Goal: Task Accomplishment & Management: Use online tool/utility

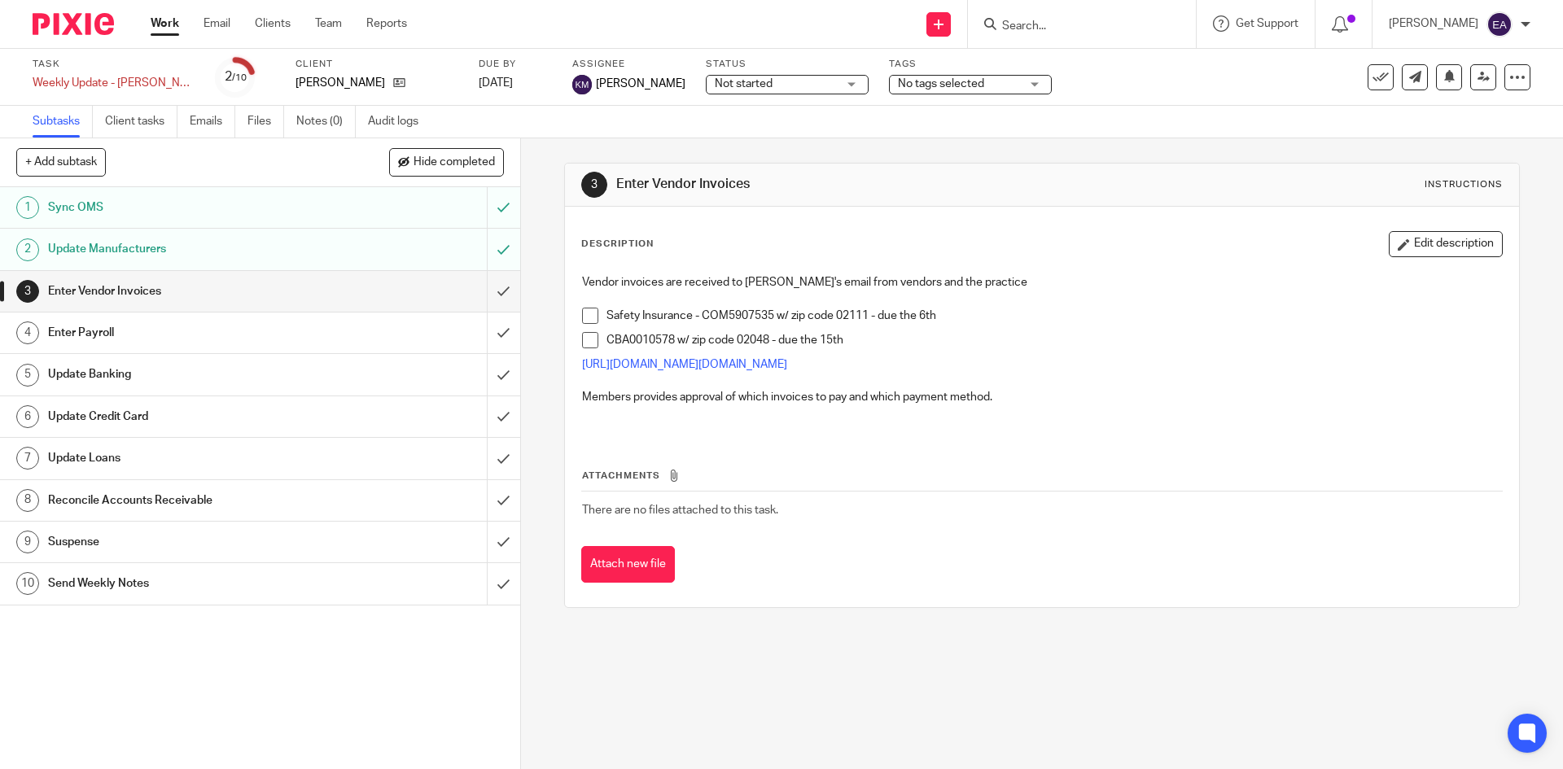
click at [1031, 39] on div at bounding box center [1082, 24] width 228 height 48
click at [1050, 28] on input "Search" at bounding box center [1073, 27] width 147 height 15
type input "jae"
click at [1080, 66] on link at bounding box center [1125, 63] width 256 height 24
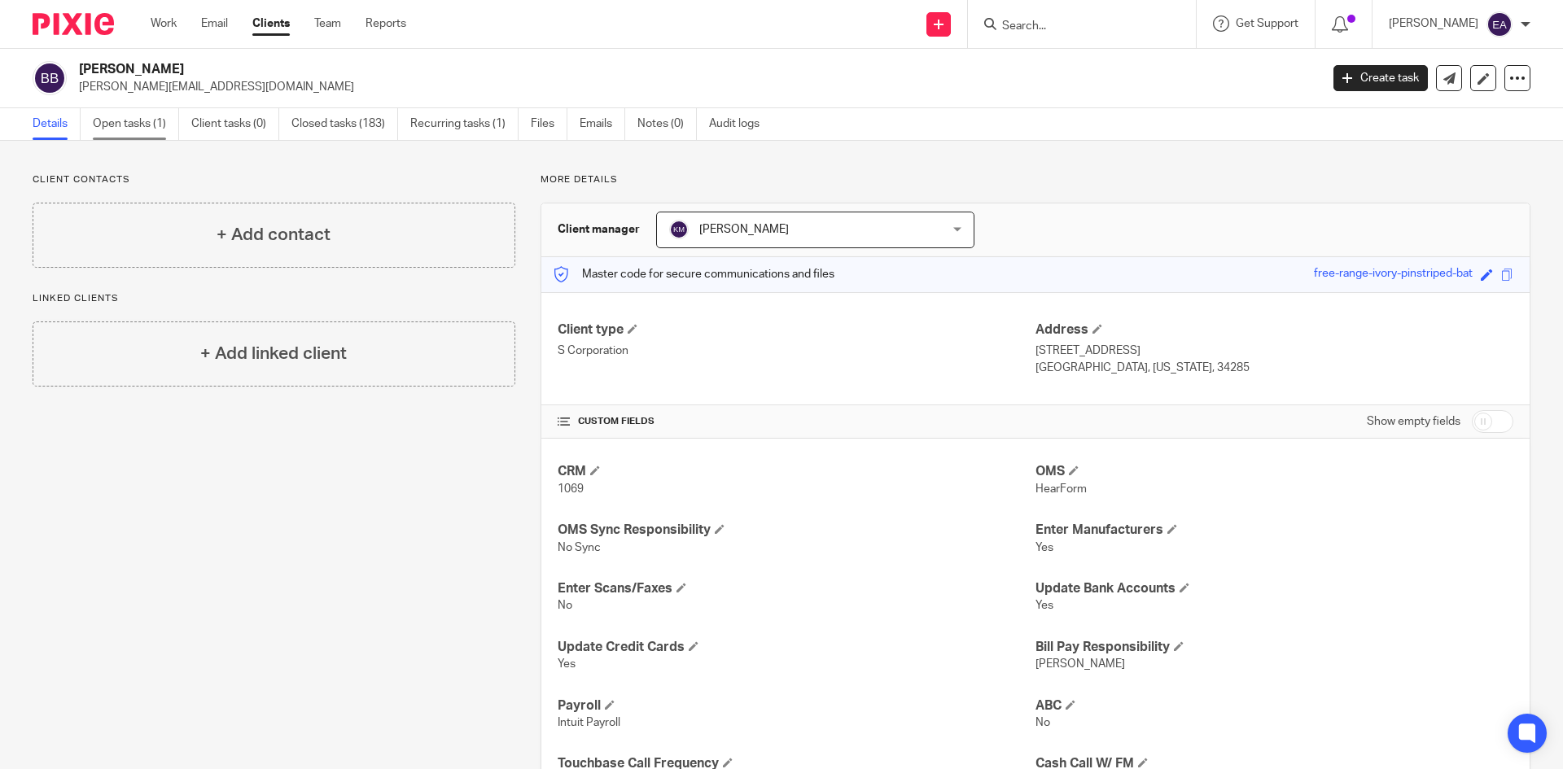
click at [123, 121] on link "Open tasks (1)" at bounding box center [136, 124] width 86 height 32
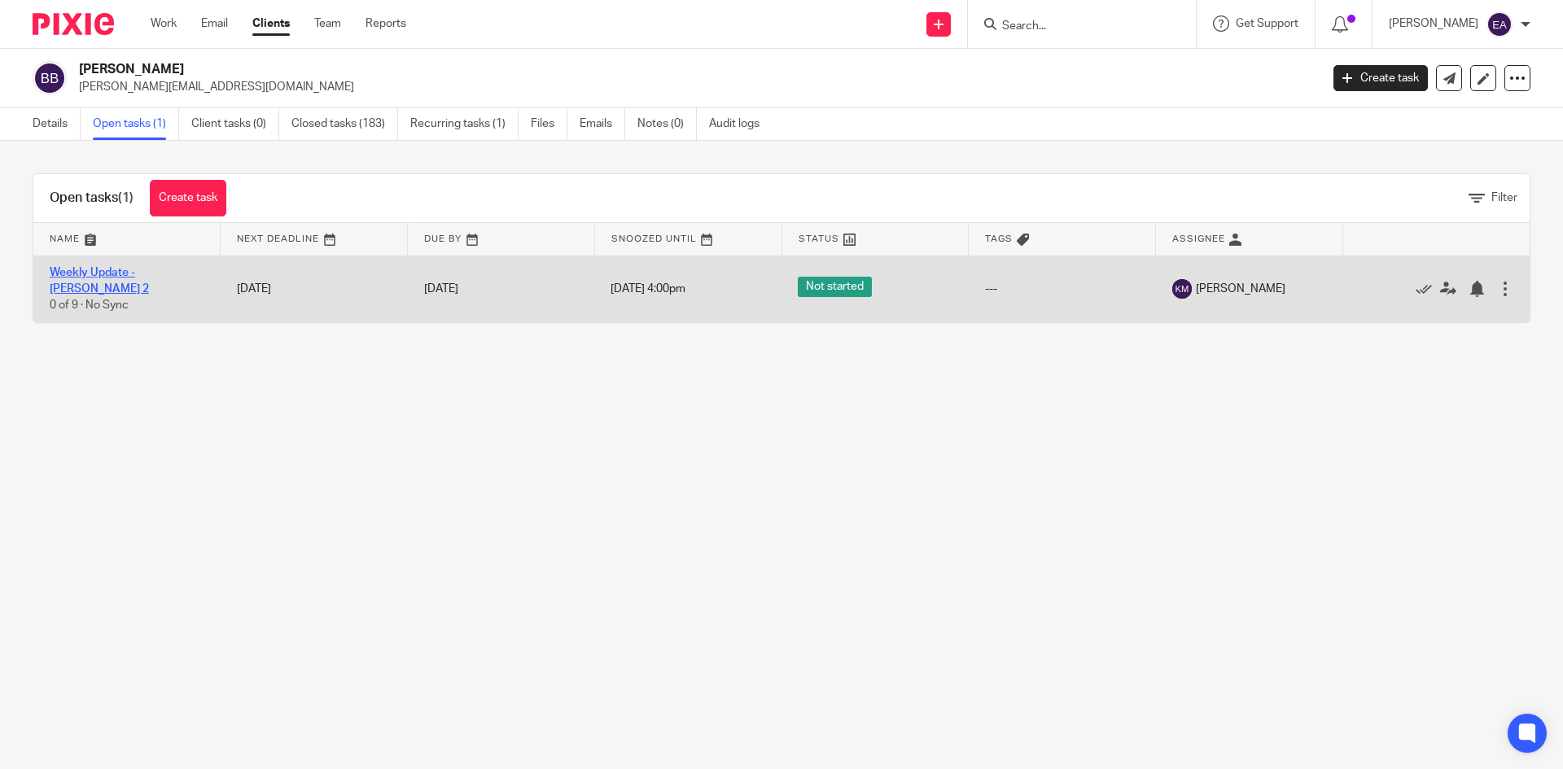
click at [129, 276] on link "Weekly Update - [PERSON_NAME] 2" at bounding box center [99, 281] width 99 height 28
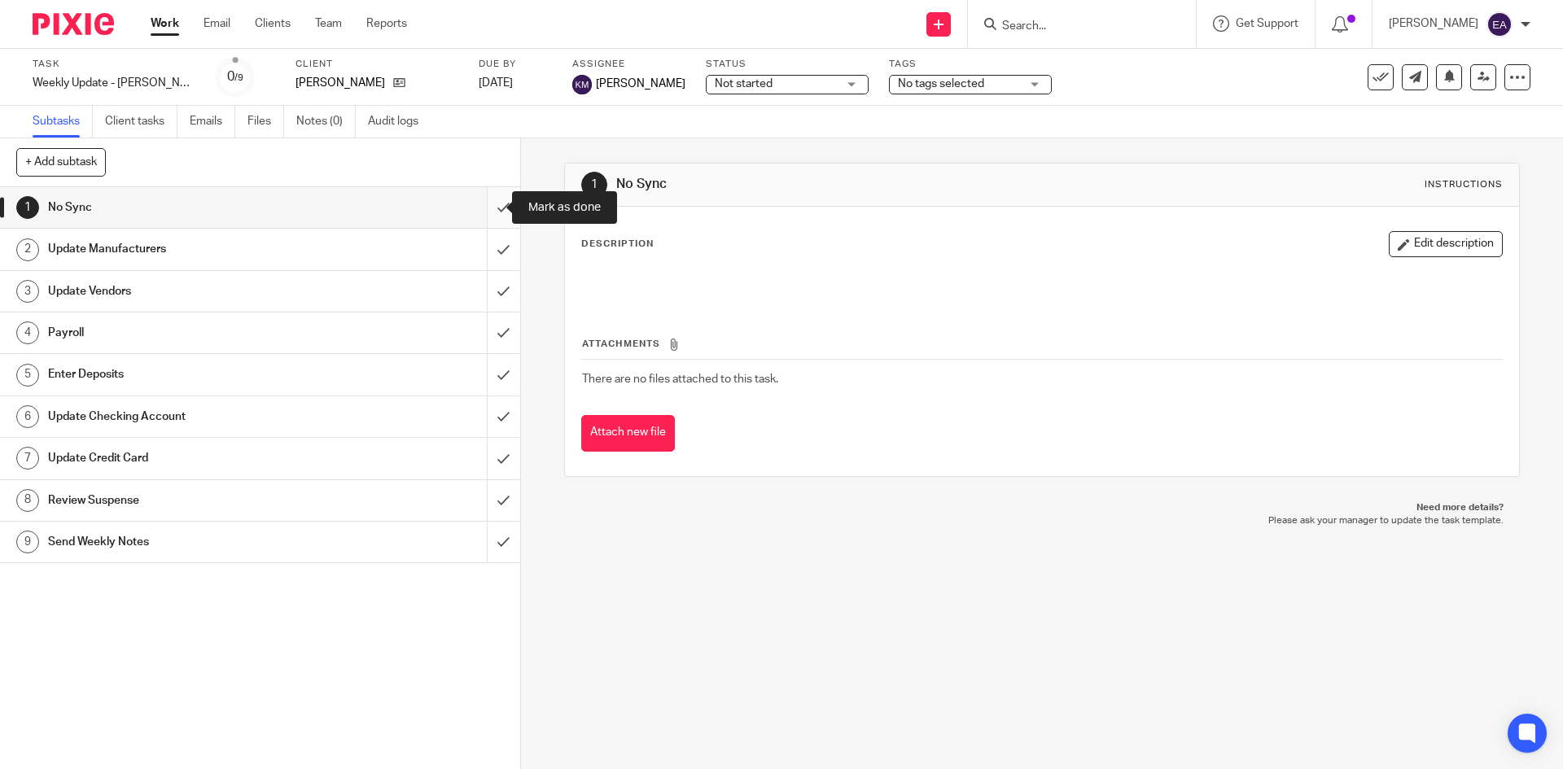
click at [489, 209] on input "submit" at bounding box center [260, 207] width 520 height 41
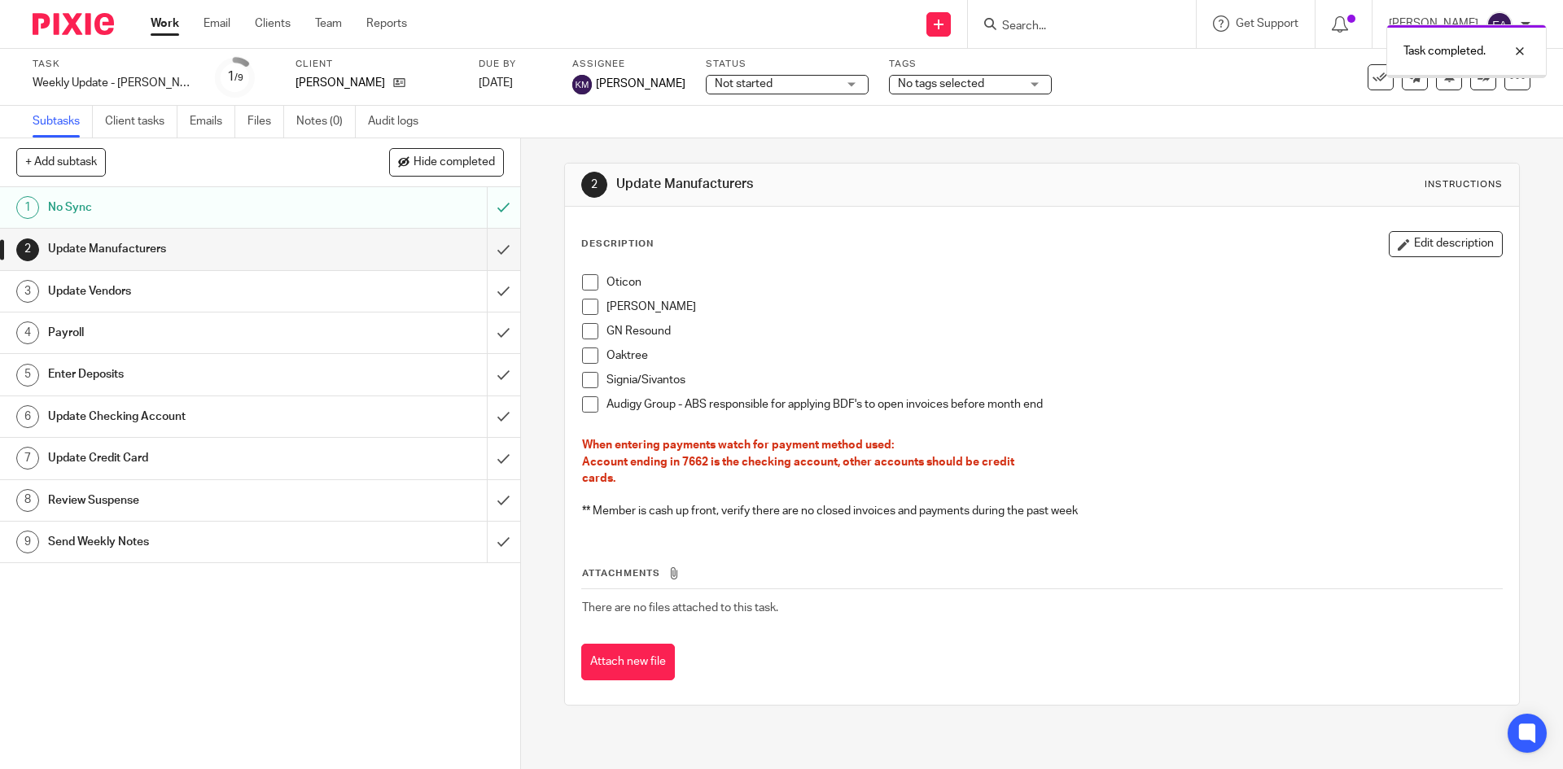
click at [105, 253] on h1 "Update Manufacturers" at bounding box center [189, 249] width 282 height 24
click at [597, 308] on li "[PERSON_NAME]" at bounding box center [1041, 311] width 919 height 24
click at [591, 307] on span at bounding box center [590, 307] width 16 height 16
click at [585, 338] on span at bounding box center [590, 331] width 16 height 16
click at [583, 357] on span at bounding box center [590, 356] width 16 height 16
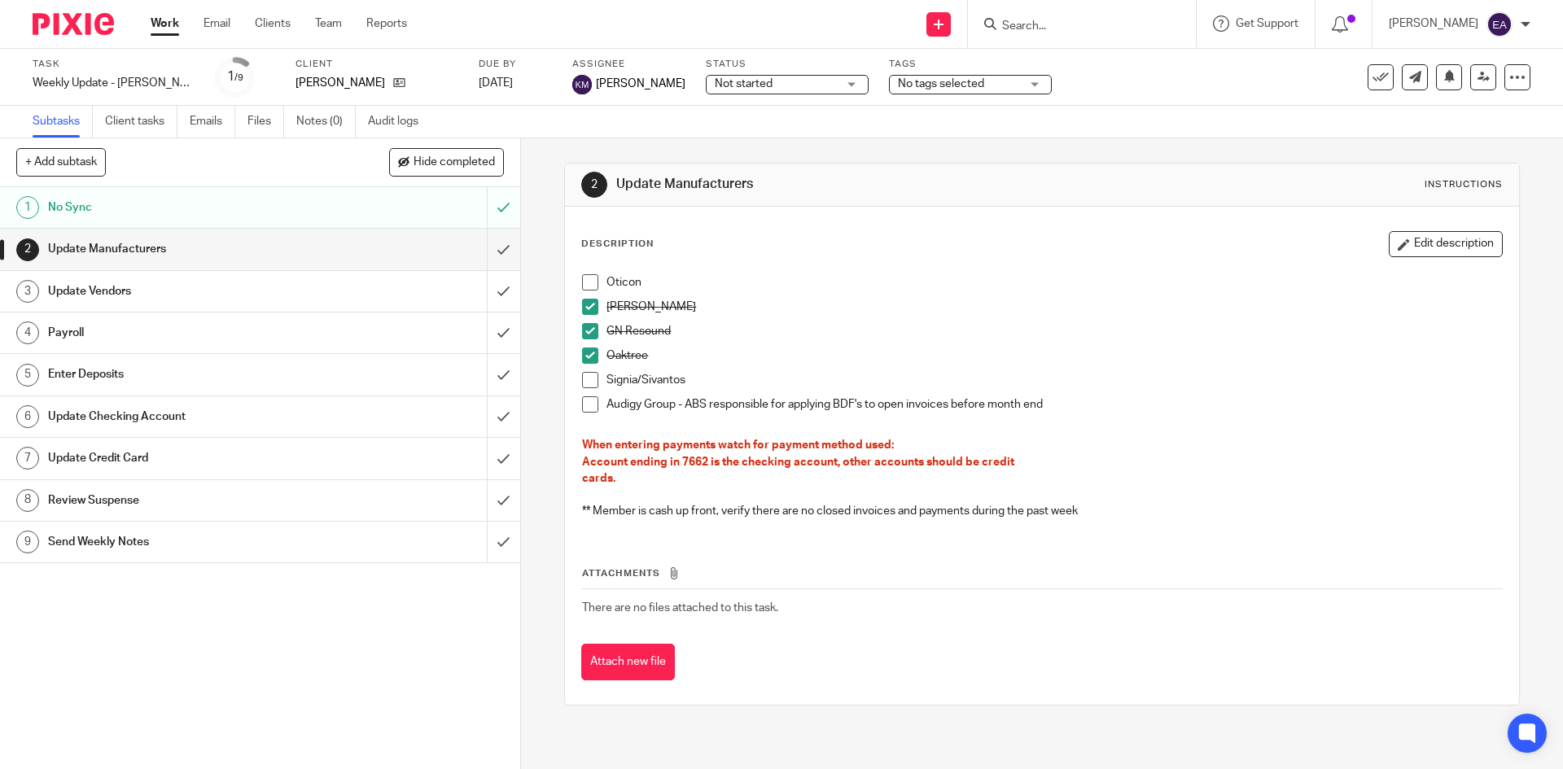
click at [590, 376] on span at bounding box center [590, 380] width 16 height 16
click at [587, 407] on span at bounding box center [590, 404] width 16 height 16
click at [263, 297] on h1 "Update Vendors" at bounding box center [189, 291] width 282 height 24
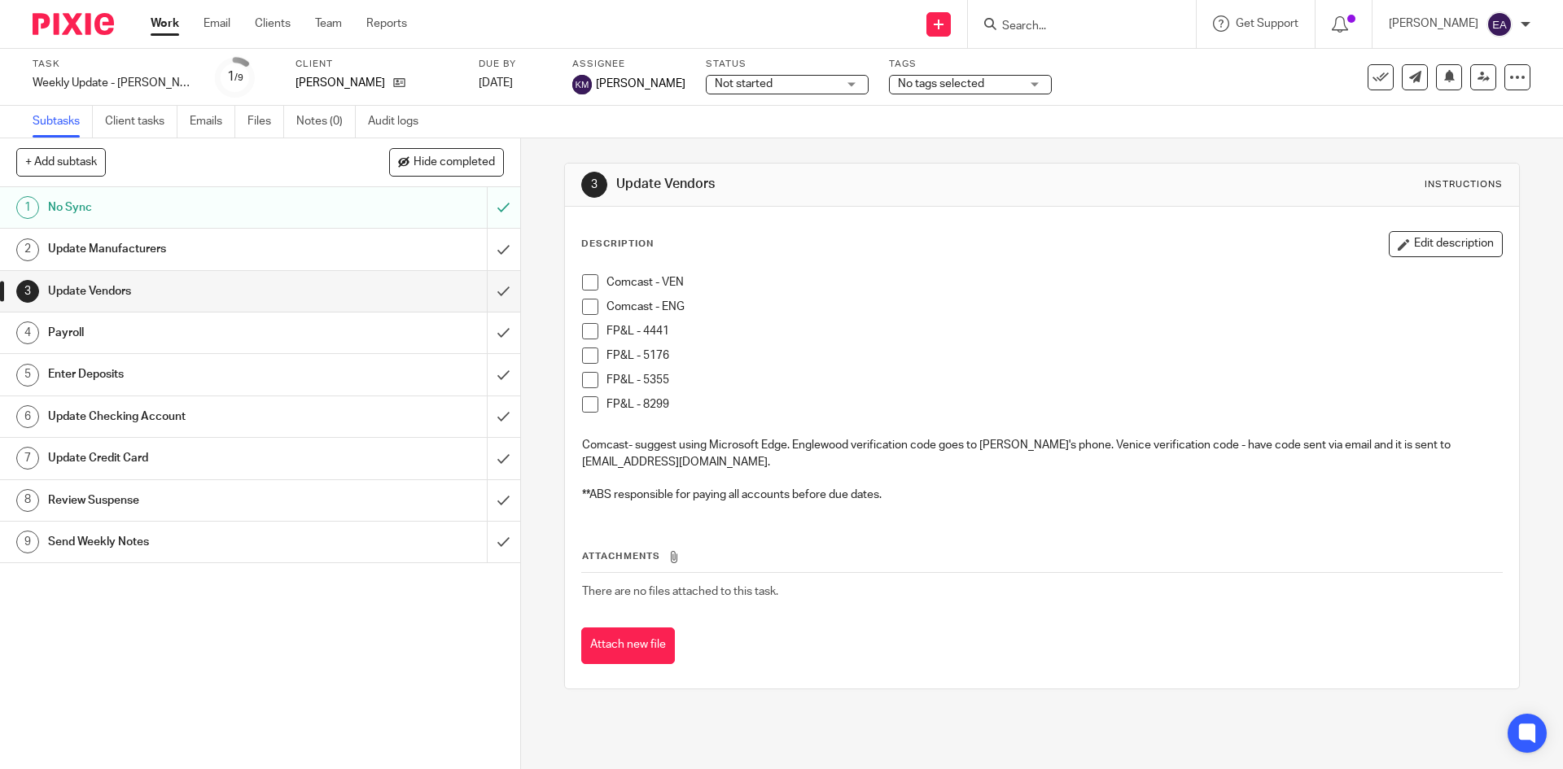
click at [151, 375] on h1 "Enter Deposits" at bounding box center [189, 374] width 282 height 24
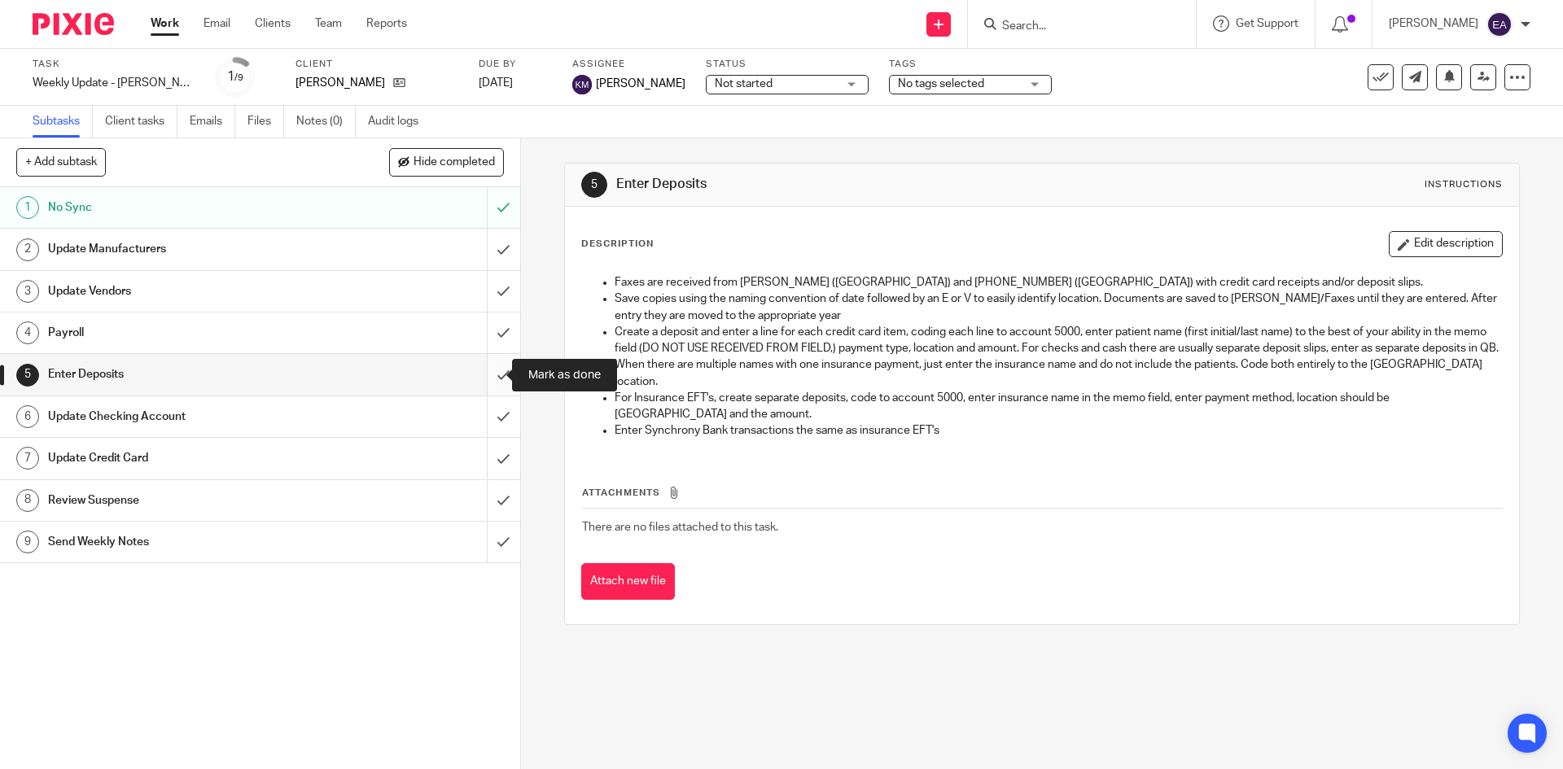
click at [486, 375] on input "submit" at bounding box center [260, 374] width 520 height 41
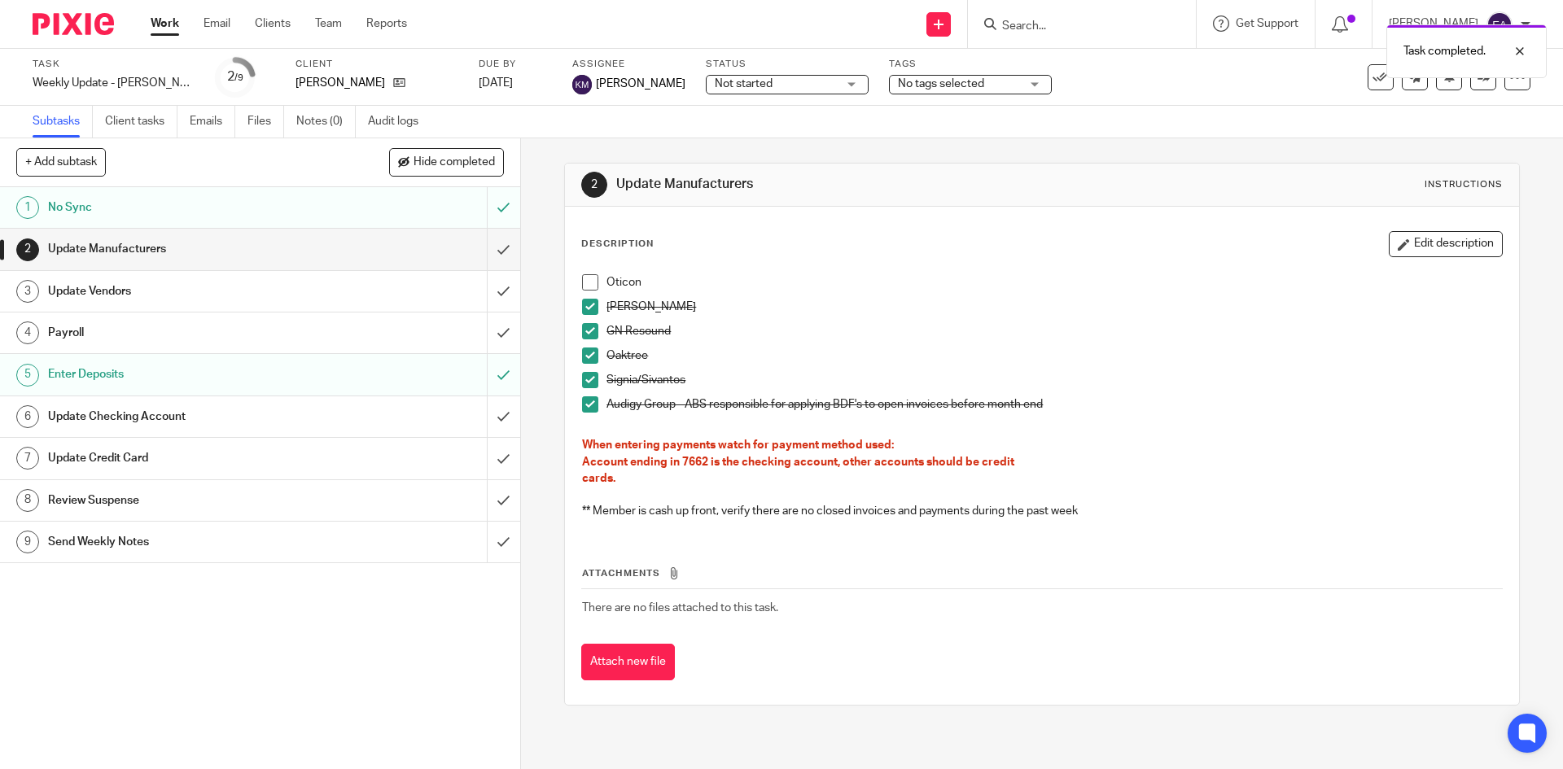
click at [417, 325] on div "Payroll" at bounding box center [259, 333] width 422 height 24
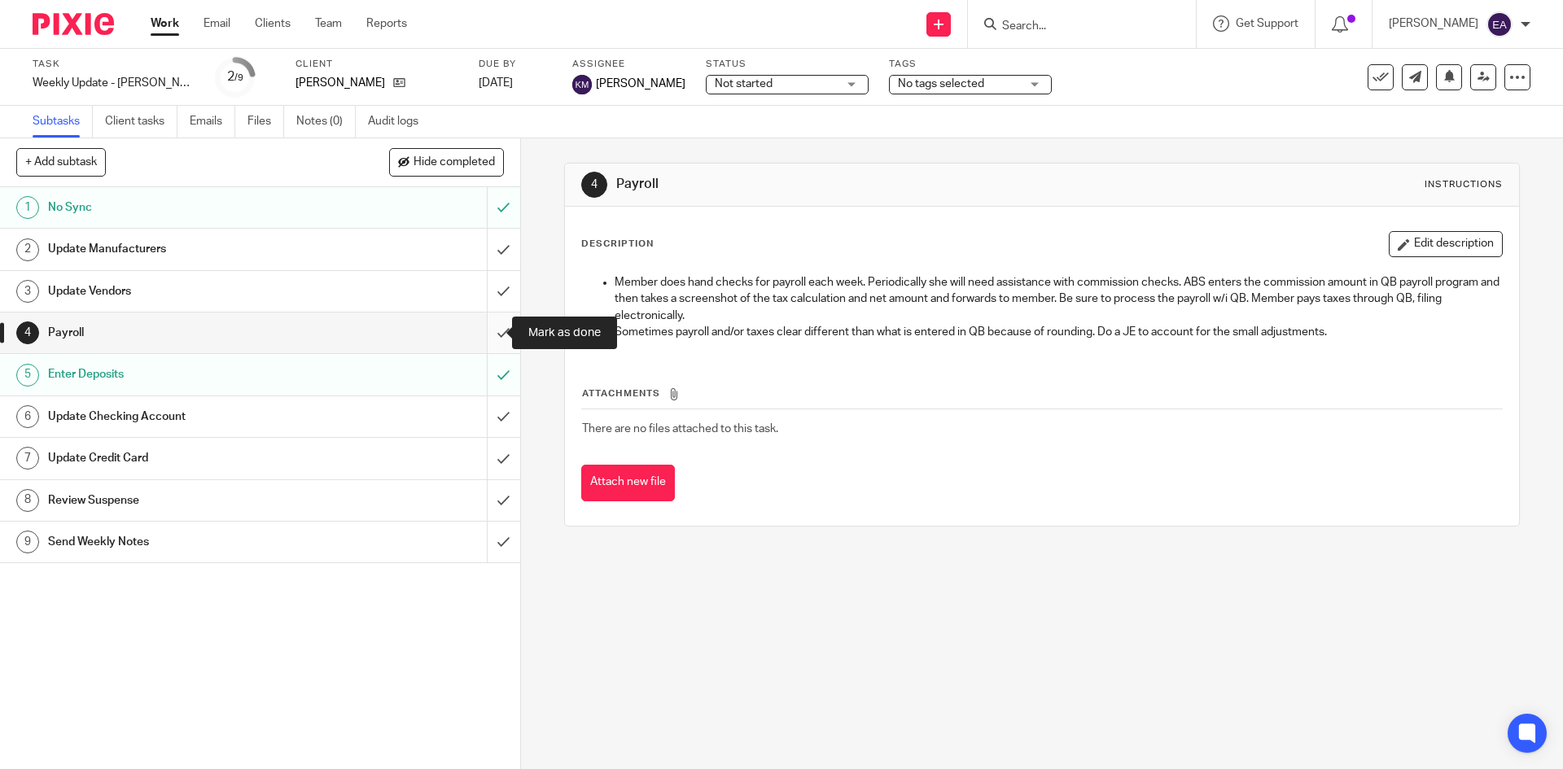
click at [479, 326] on input "submit" at bounding box center [260, 333] width 520 height 41
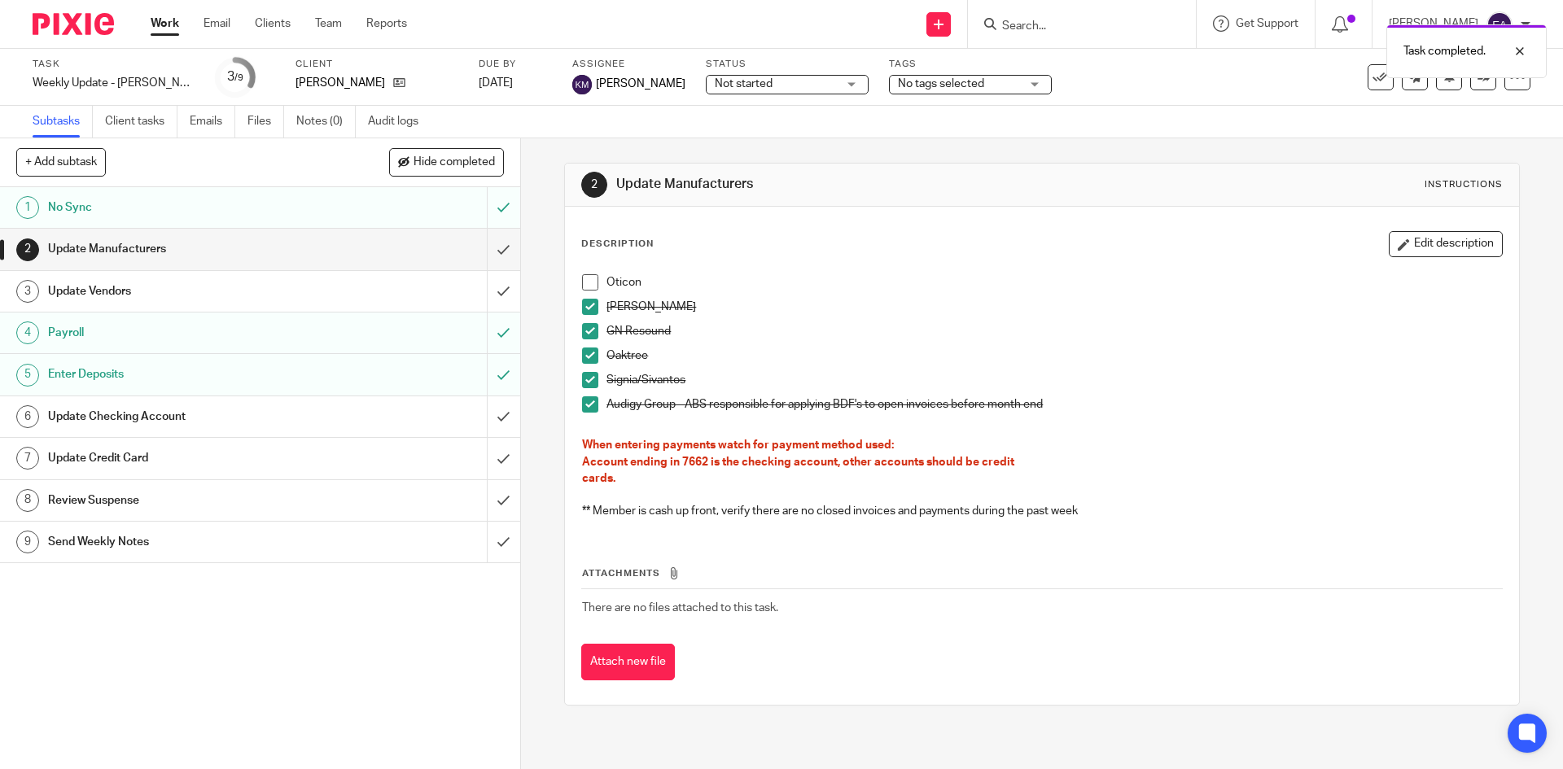
click at [588, 281] on span at bounding box center [590, 282] width 16 height 16
click at [290, 411] on h1 "Update Checking Account" at bounding box center [189, 417] width 282 height 24
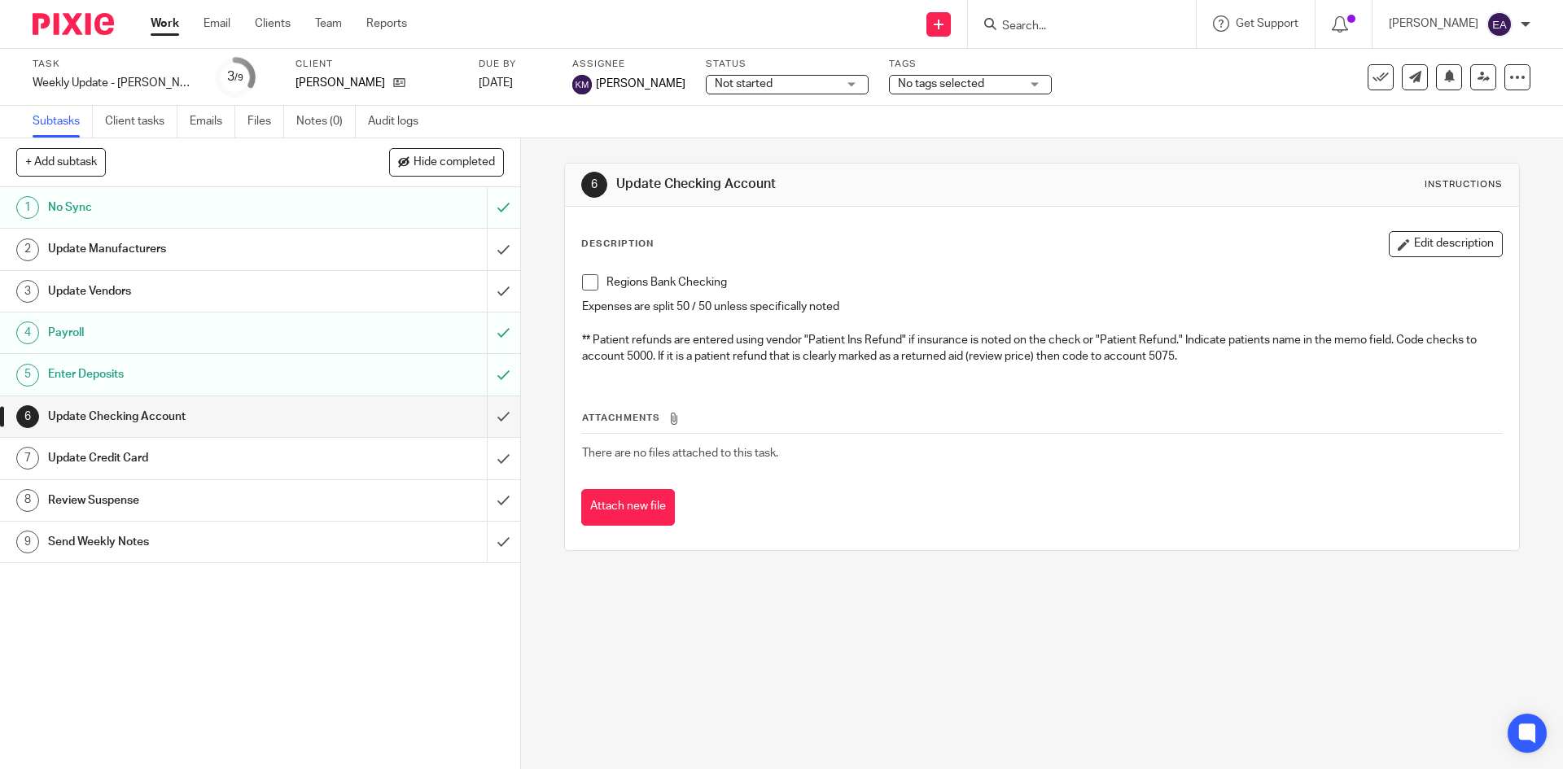
click at [160, 459] on h1 "Update Credit Card" at bounding box center [189, 458] width 282 height 24
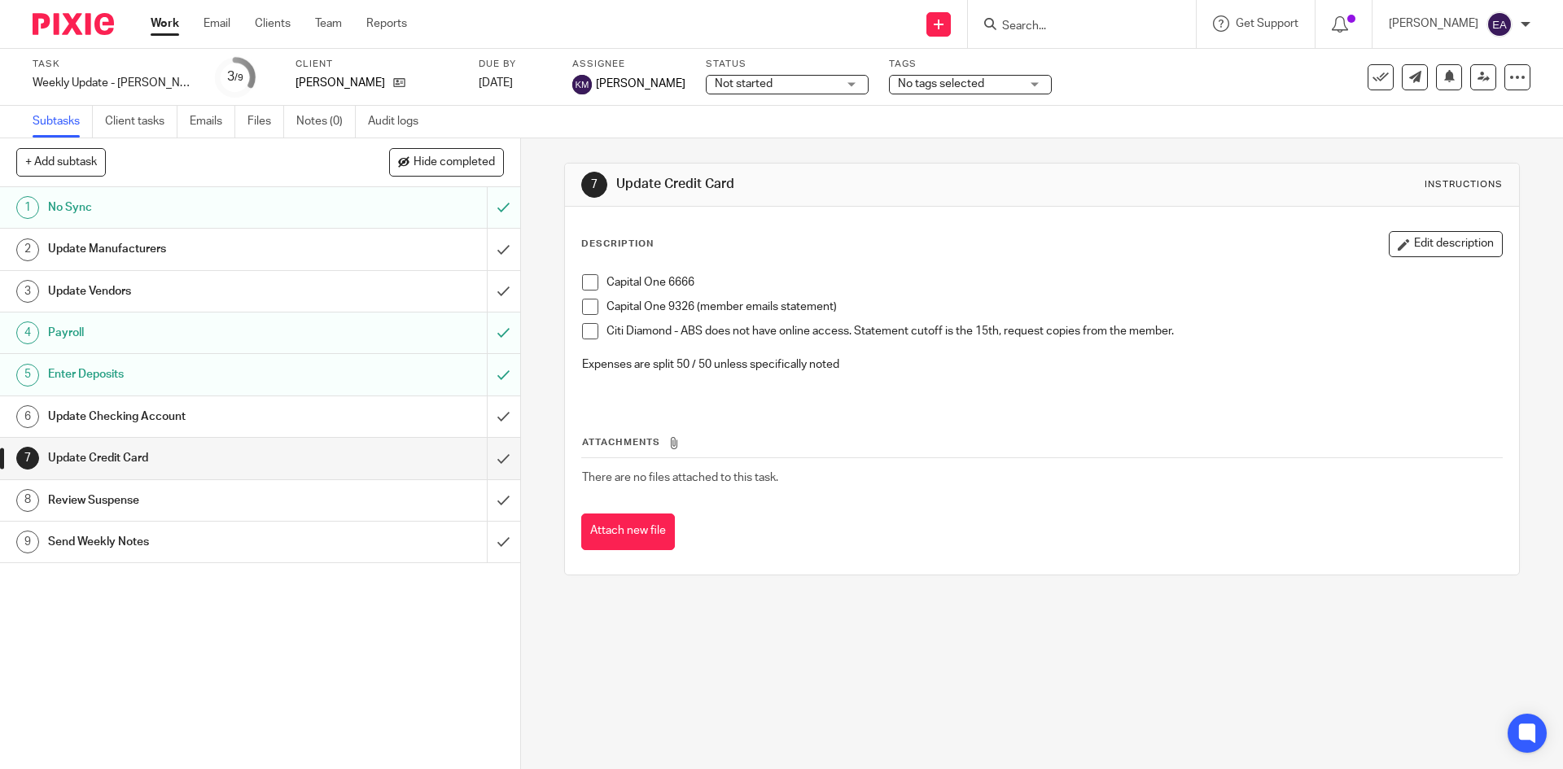
click at [171, 505] on h1 "Review Suspense" at bounding box center [189, 500] width 282 height 24
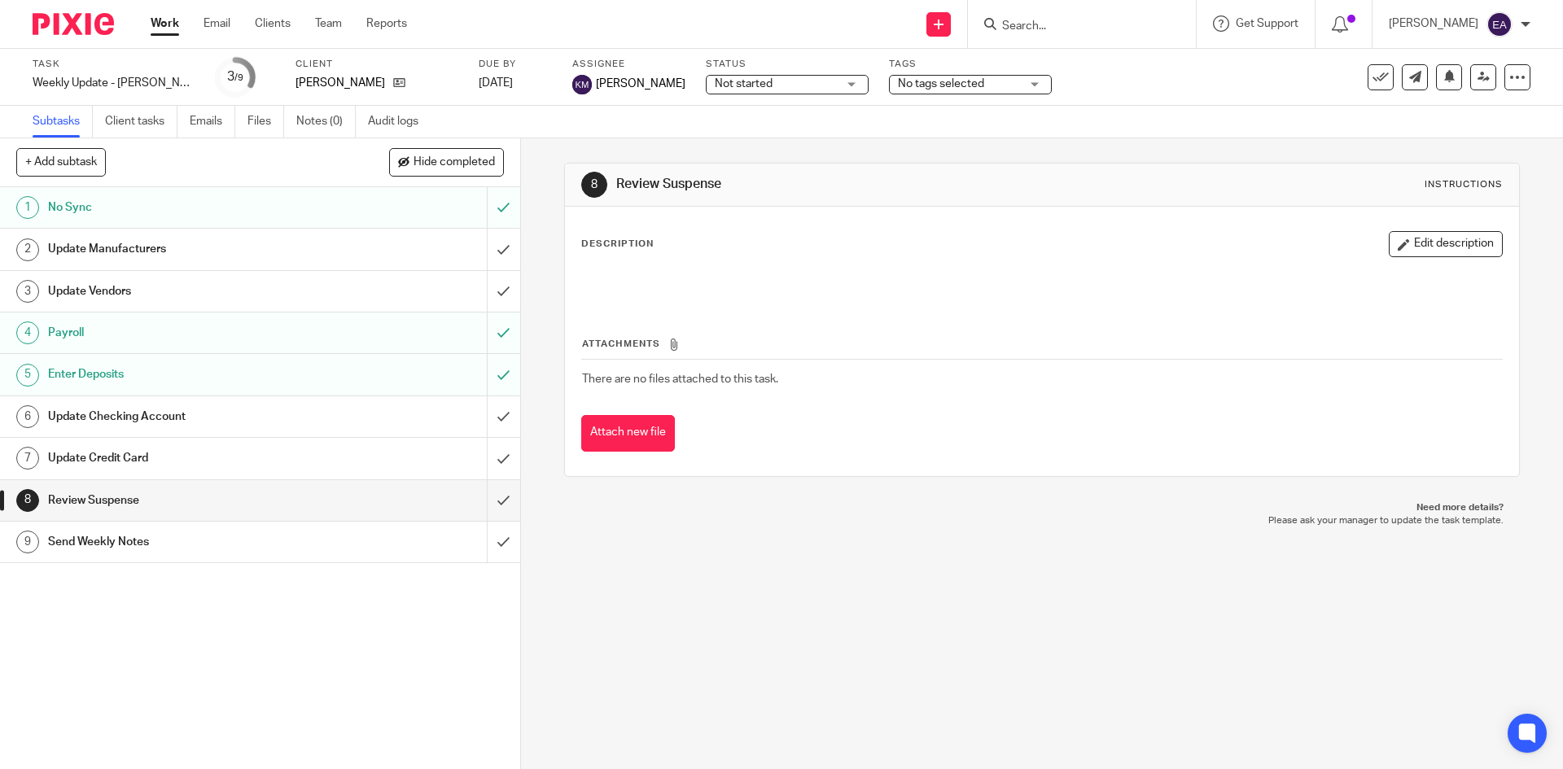
click at [129, 552] on h1 "Send Weekly Notes" at bounding box center [189, 542] width 282 height 24
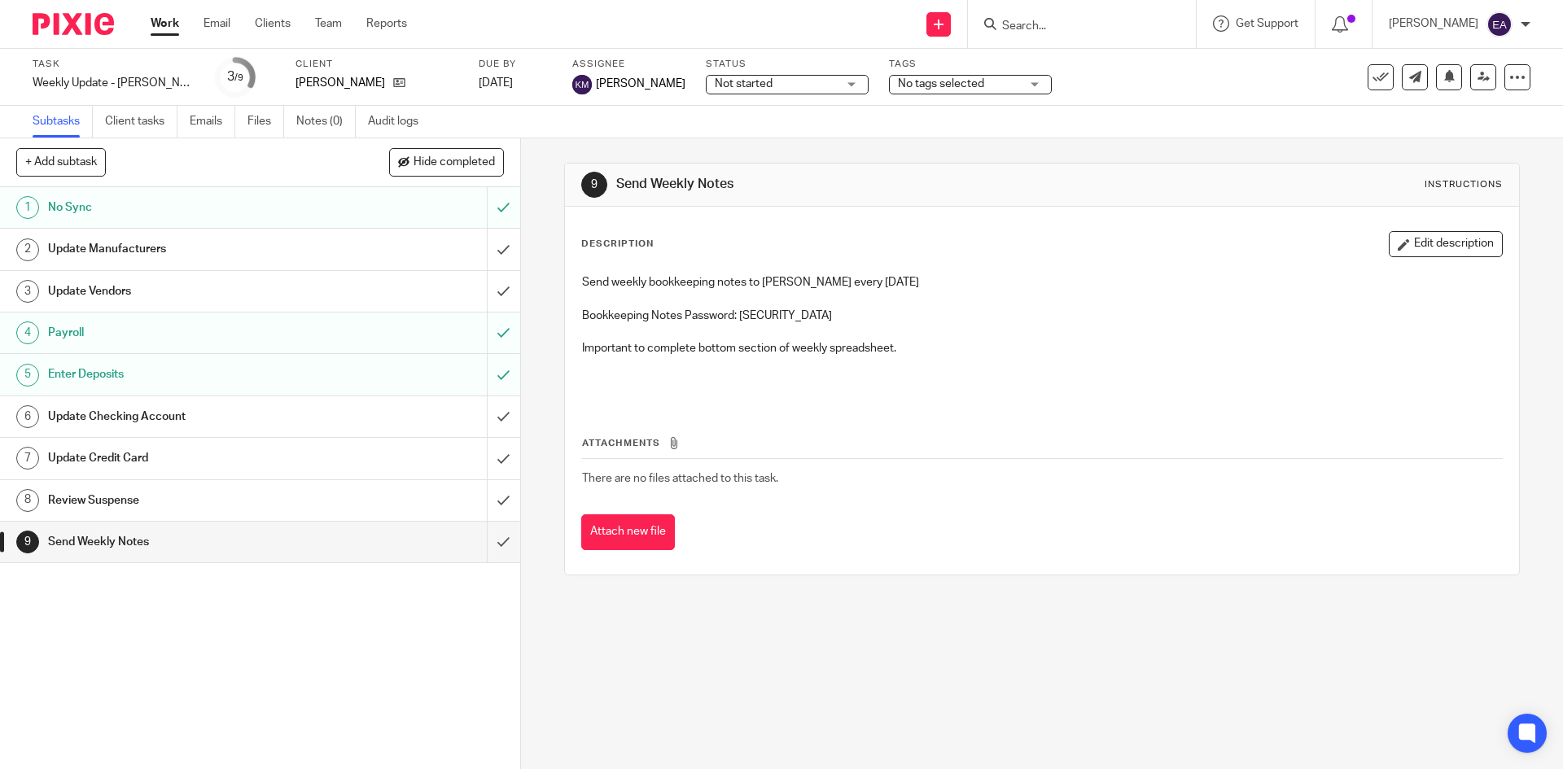
click at [1097, 33] on input "Search" at bounding box center [1073, 27] width 147 height 15
type input "johnst"
click at [1070, 56] on link at bounding box center [1155, 69] width 317 height 37
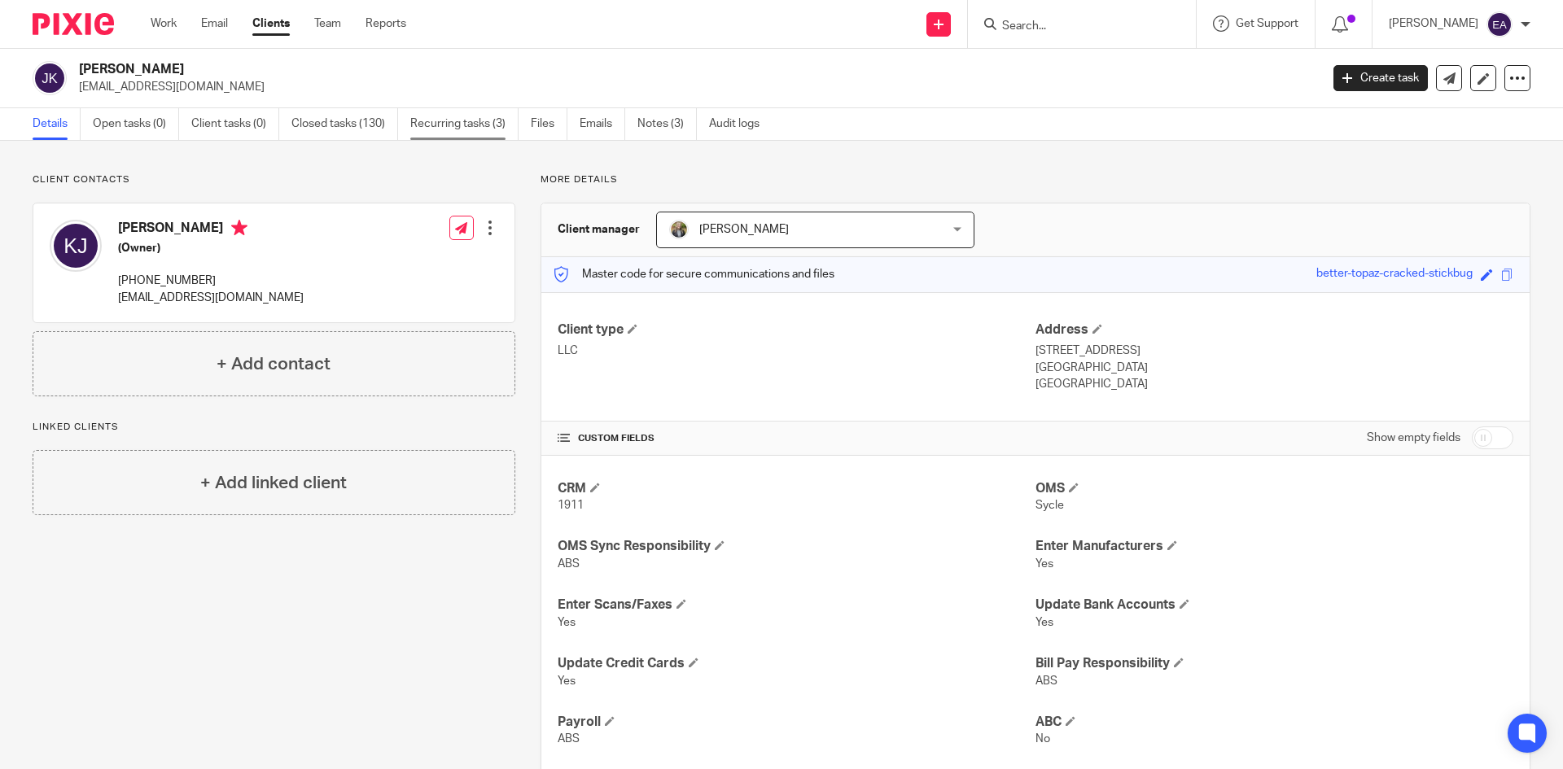
click at [481, 114] on link "Recurring tasks (3)" at bounding box center [464, 124] width 108 height 32
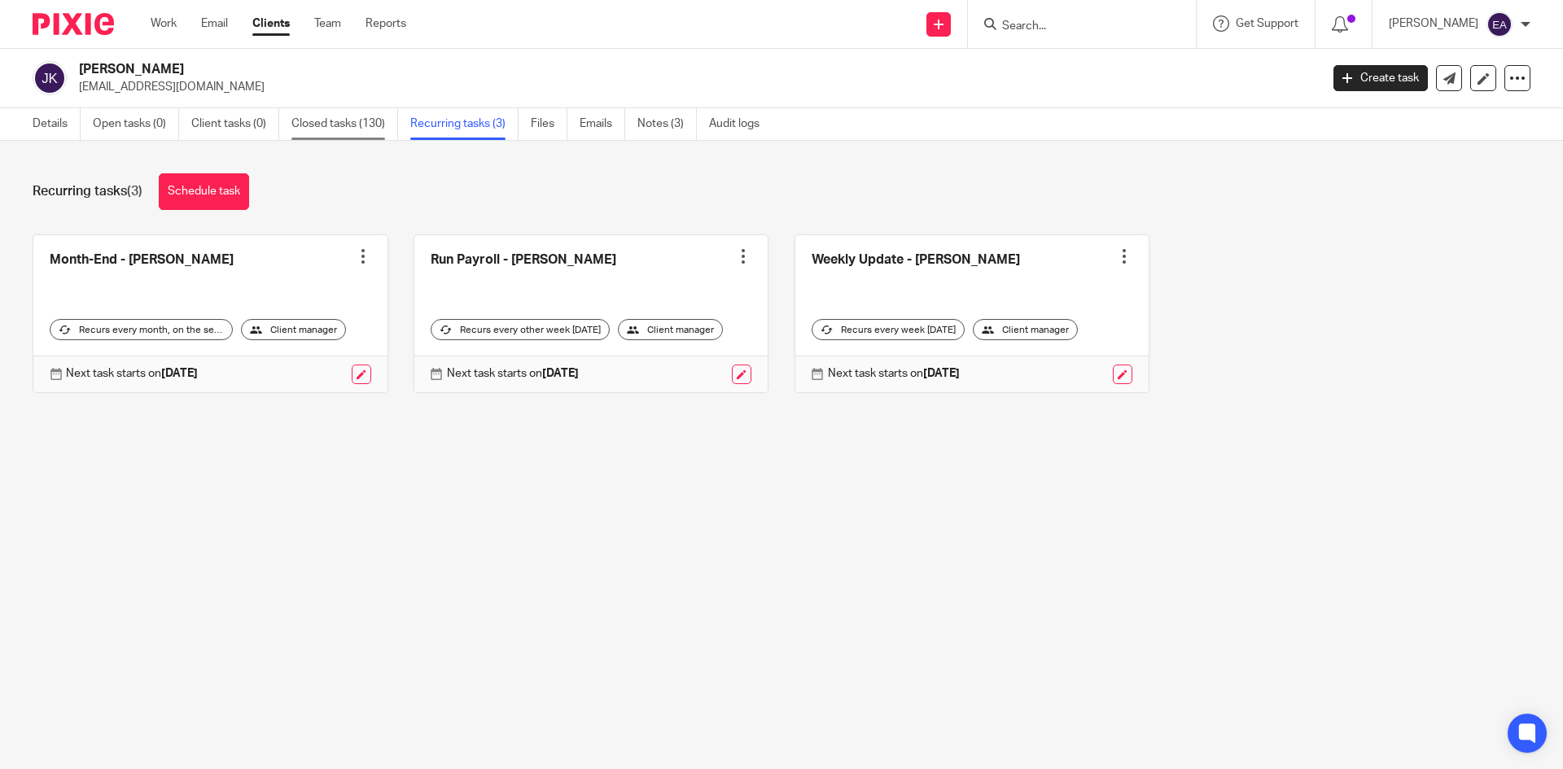
click at [340, 119] on link "Closed tasks (130)" at bounding box center [344, 124] width 107 height 32
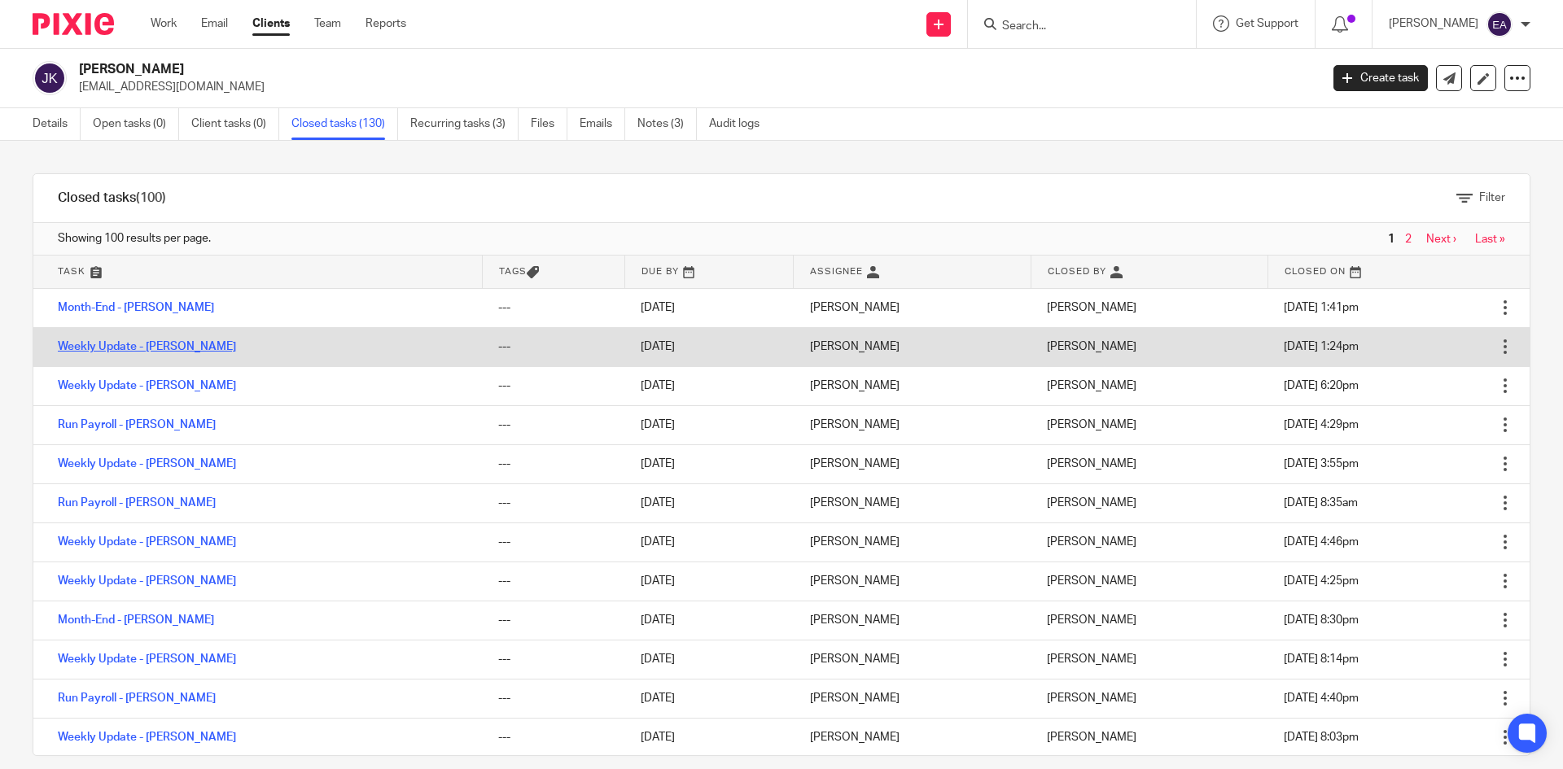
click at [183, 342] on link "Weekly Update - [PERSON_NAME]" at bounding box center [147, 346] width 178 height 11
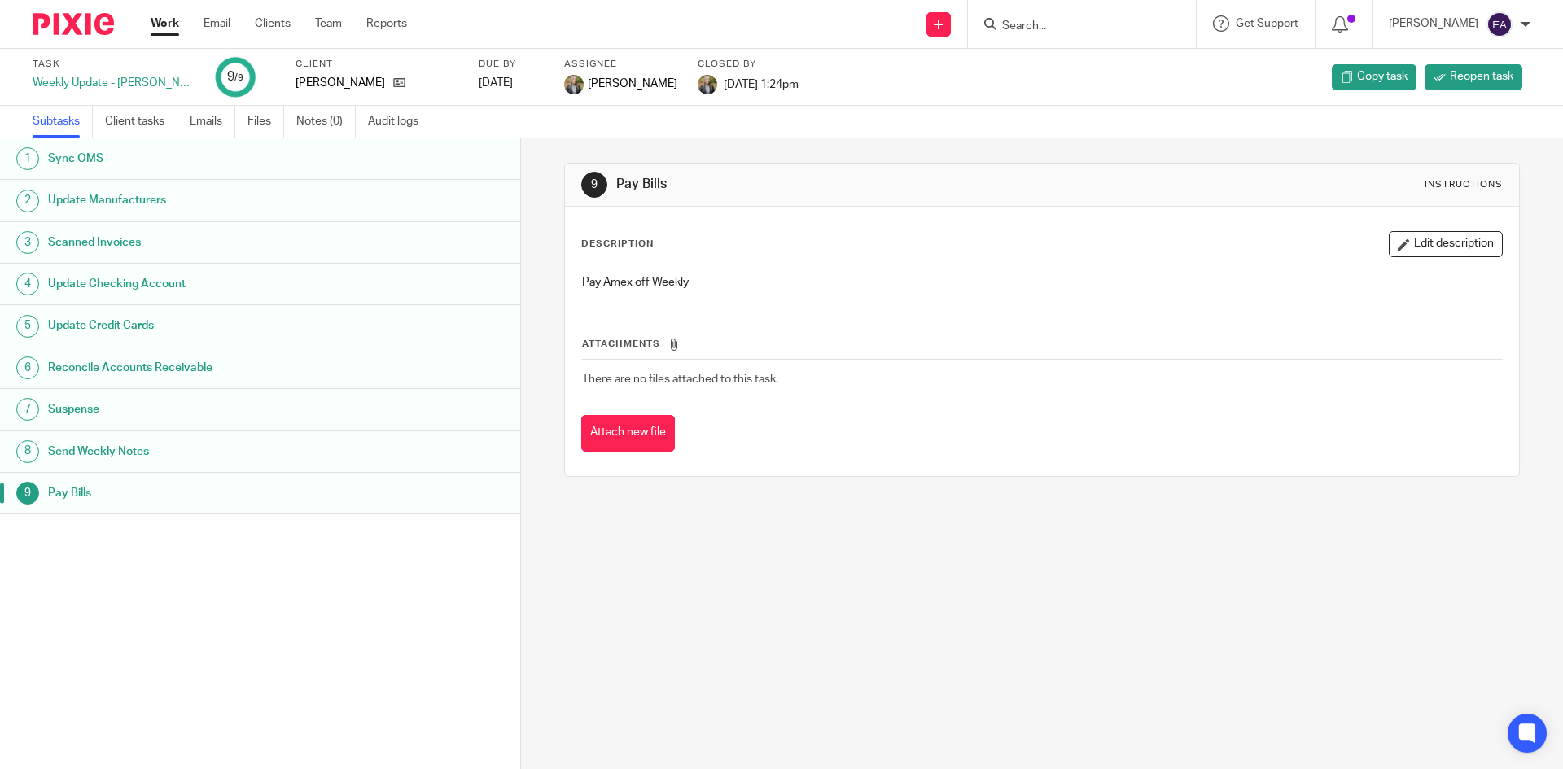
click at [95, 159] on h1 "Sync OMS" at bounding box center [200, 159] width 304 height 24
click at [94, 196] on h1 "Update Manufacturers" at bounding box center [200, 200] width 304 height 24
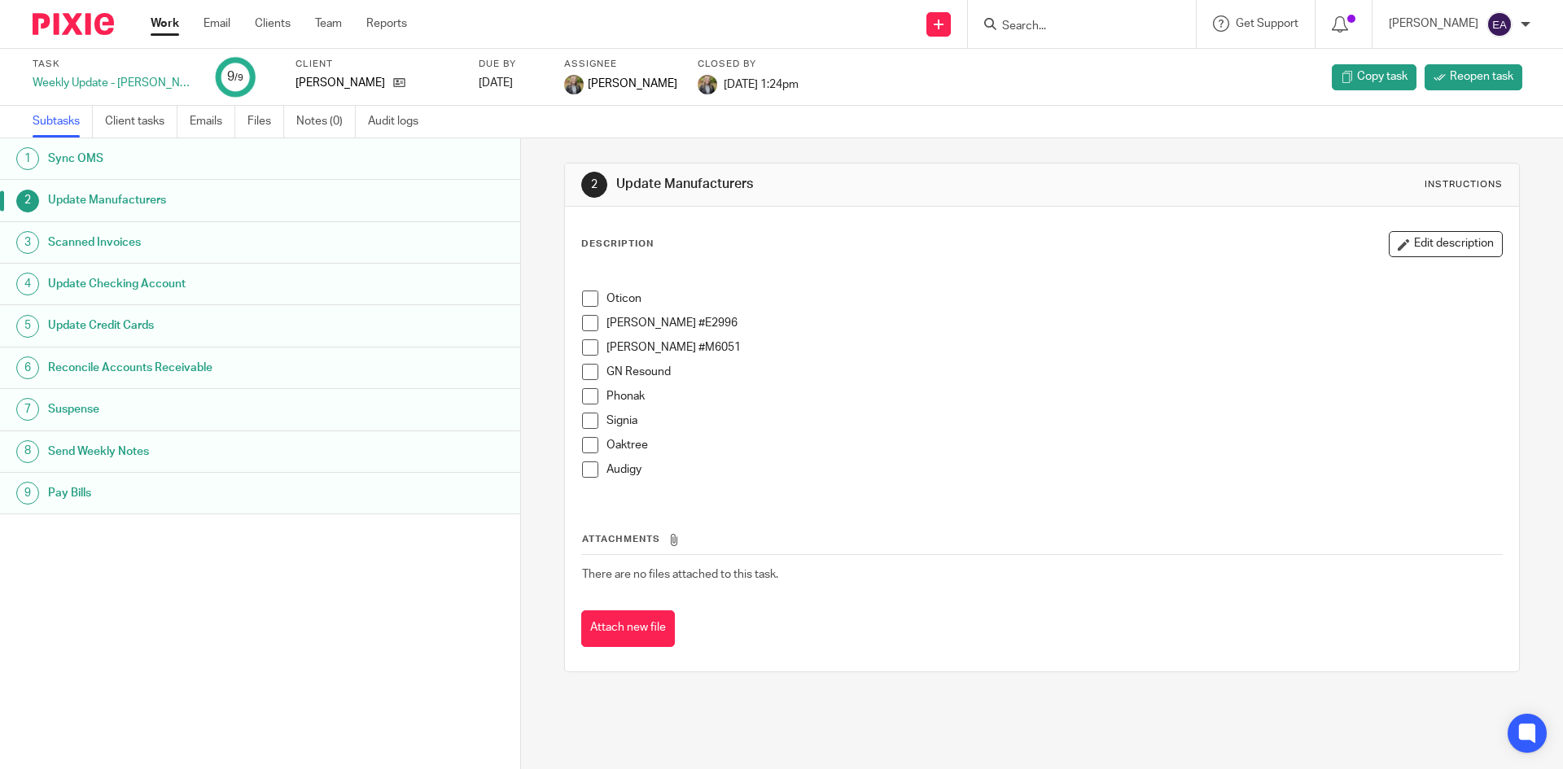
click at [582, 293] on span at bounding box center [590, 299] width 16 height 16
click at [586, 315] on ul "Oticon [PERSON_NAME] #E2996 [PERSON_NAME] #M6051 GN Resound Phonak Signia Oaktr…" at bounding box center [1041, 388] width 919 height 195
click at [582, 325] on span at bounding box center [590, 323] width 16 height 16
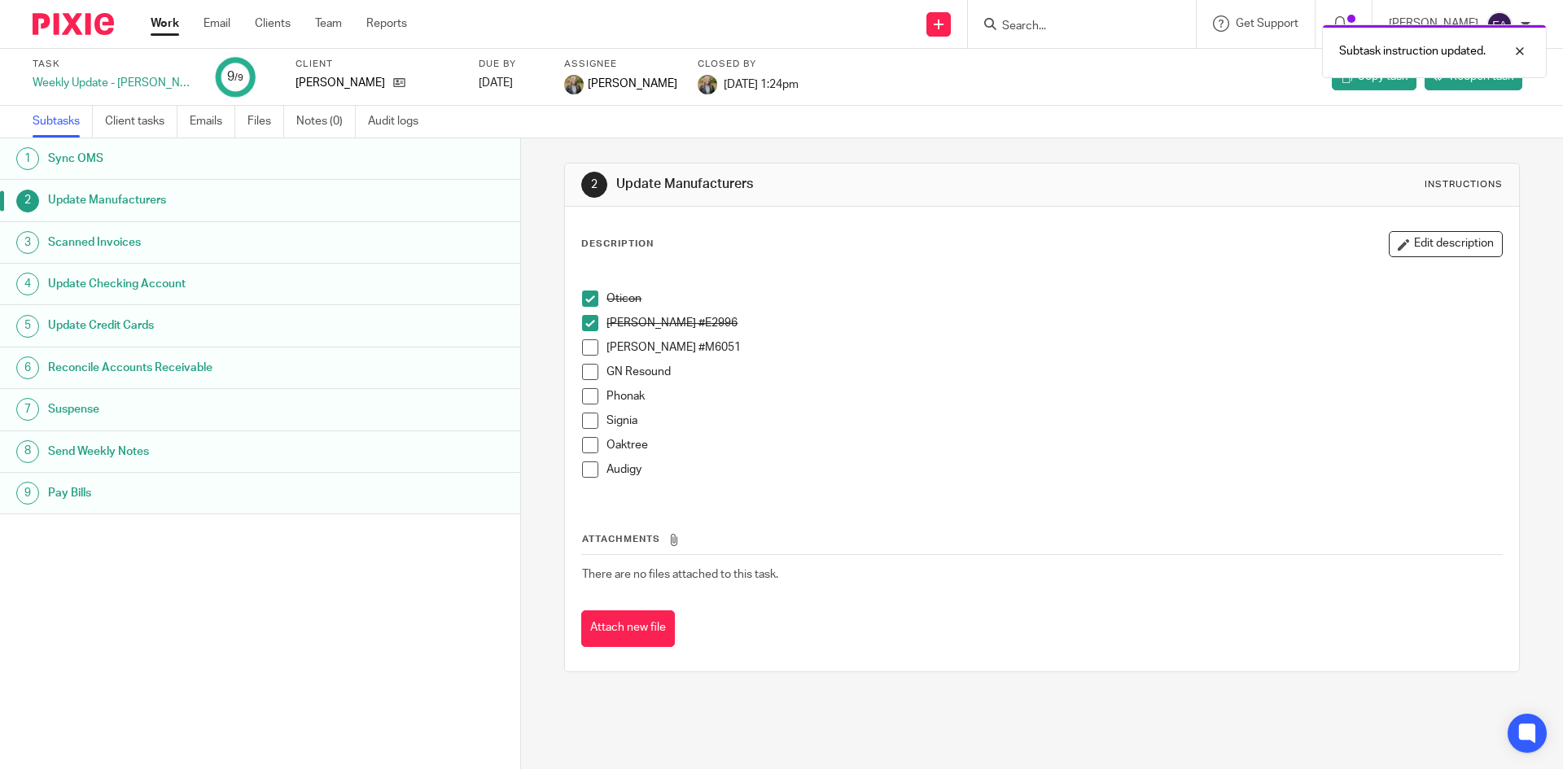
click at [584, 344] on span at bounding box center [590, 347] width 16 height 16
click at [587, 367] on span at bounding box center [590, 372] width 16 height 16
